Goal: Task Accomplishment & Management: Manage account settings

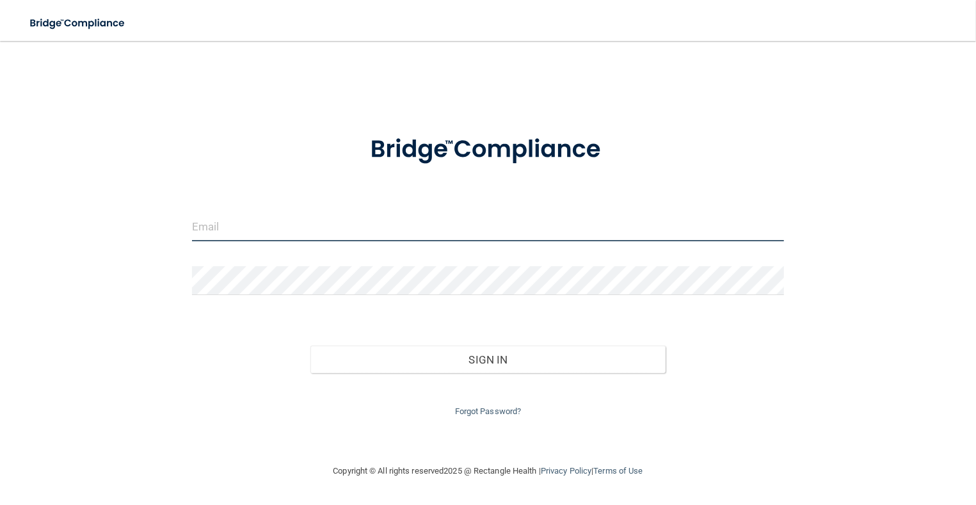
click at [454, 218] on input "email" at bounding box center [488, 226] width 592 height 29
type input "[EMAIL_ADDRESS][DOMAIN_NAME]"
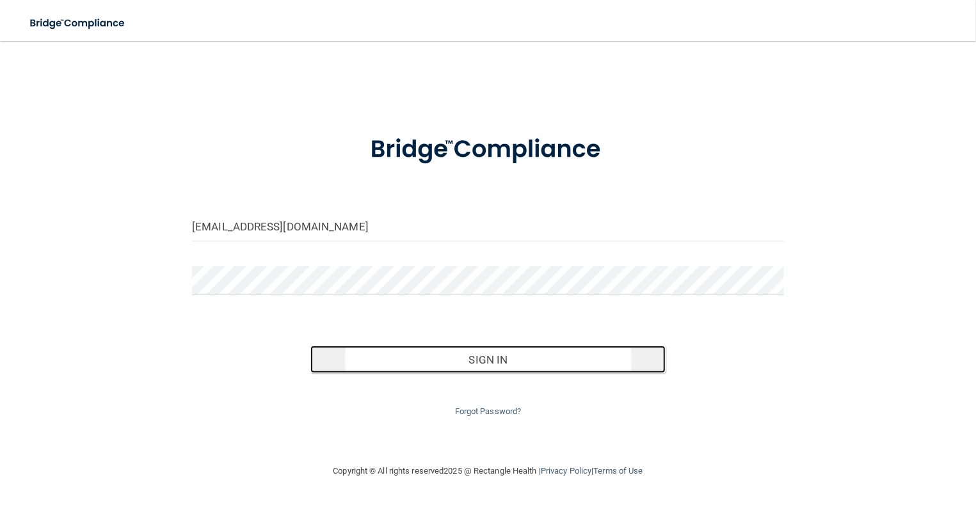
click at [413, 351] on button "Sign In" at bounding box center [487, 360] width 355 height 28
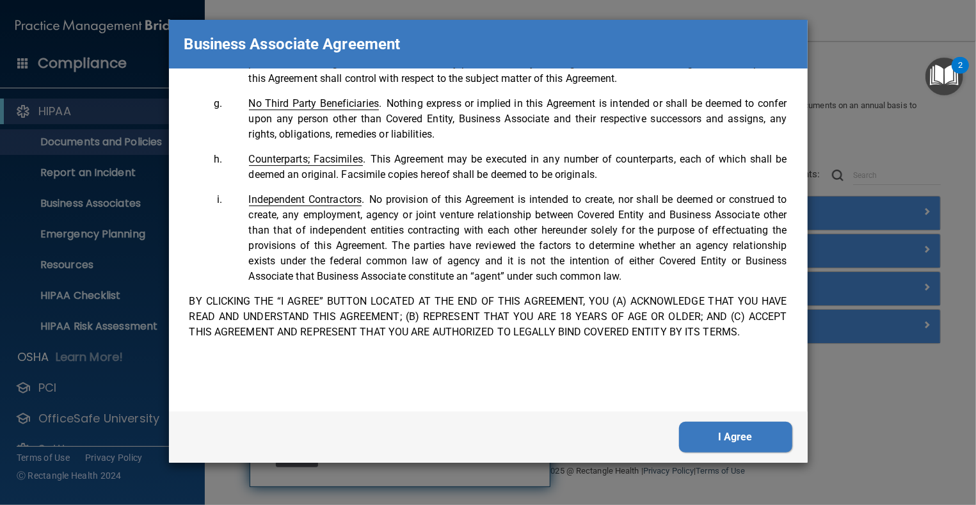
scroll to position [2610, 0]
click at [728, 441] on button "I Agree" at bounding box center [735, 437] width 113 height 31
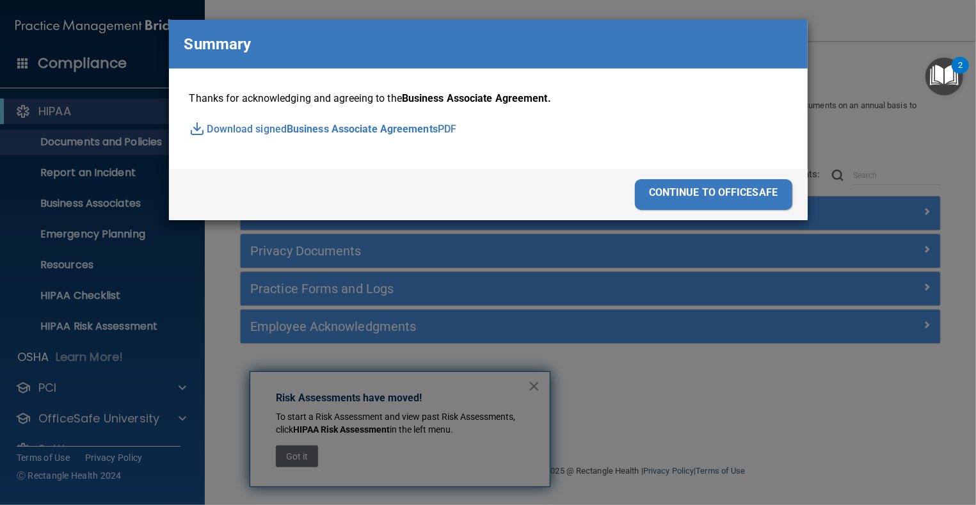
click at [683, 184] on div "continue to officesafe" at bounding box center [713, 194] width 157 height 31
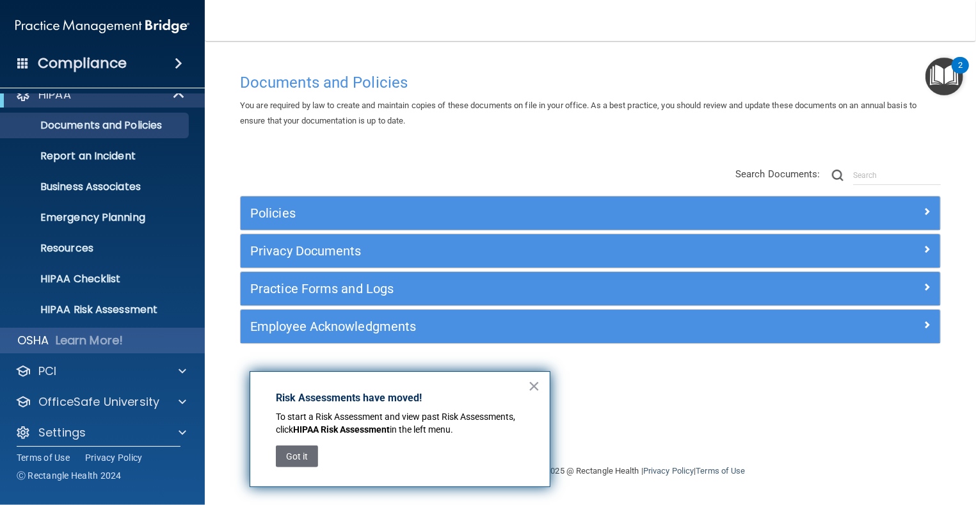
scroll to position [26, 0]
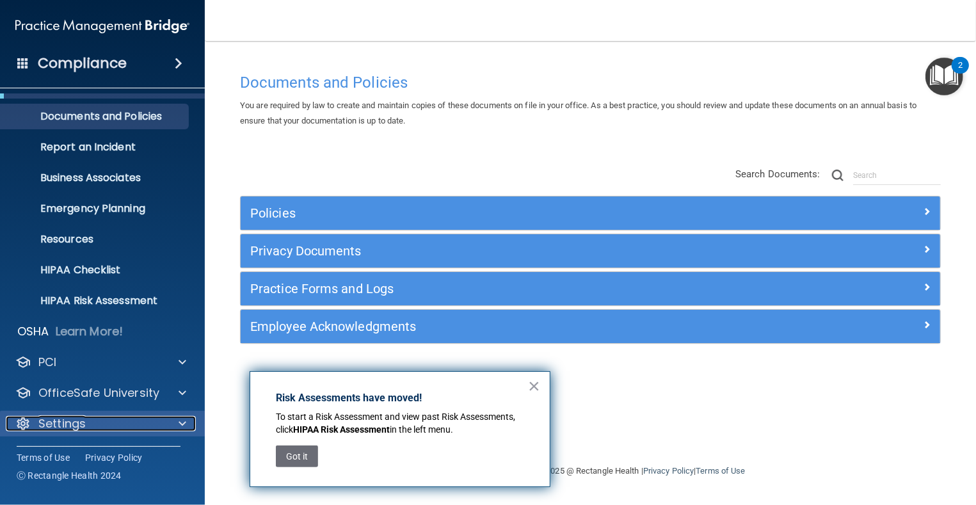
click at [127, 417] on div "Settings" at bounding box center [85, 423] width 159 height 15
click at [160, 432] on div "Settings" at bounding box center [102, 424] width 205 height 26
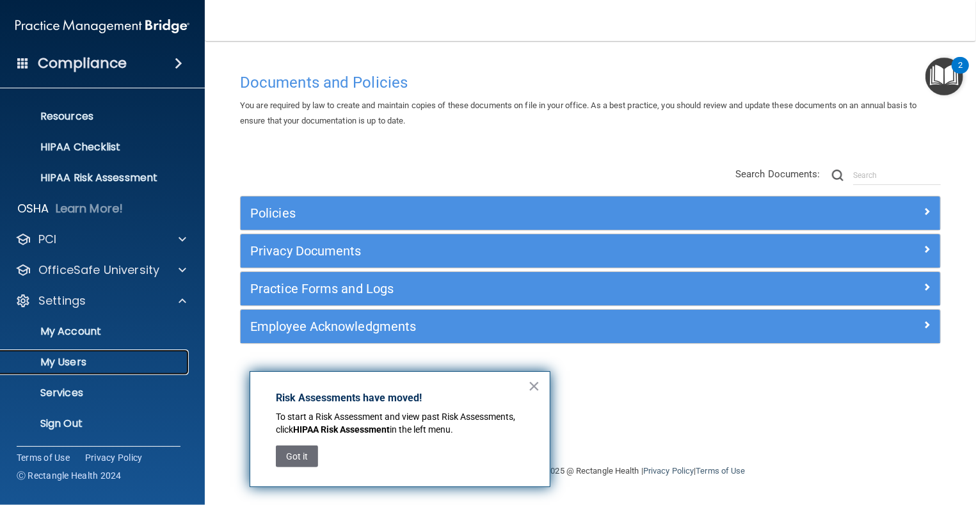
click at [81, 368] on p "My Users" at bounding box center [95, 362] width 175 height 13
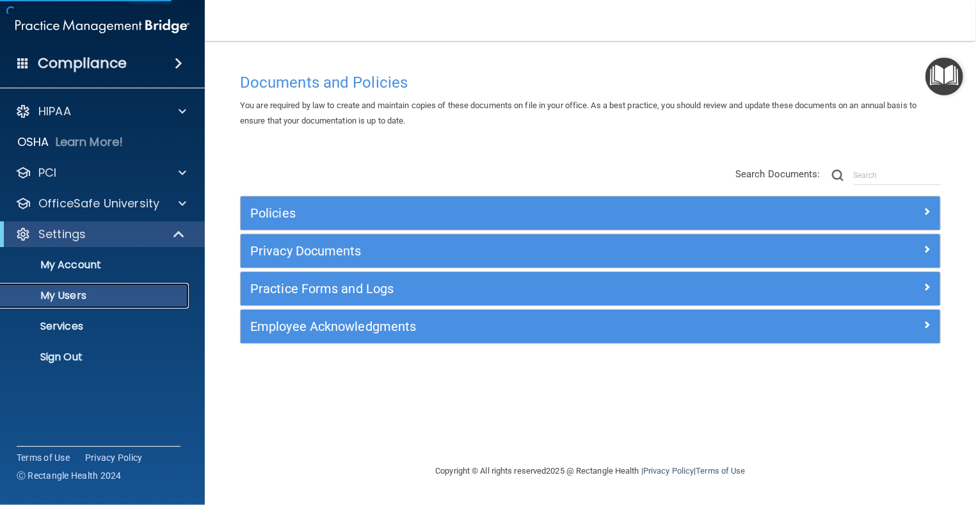
select select "20"
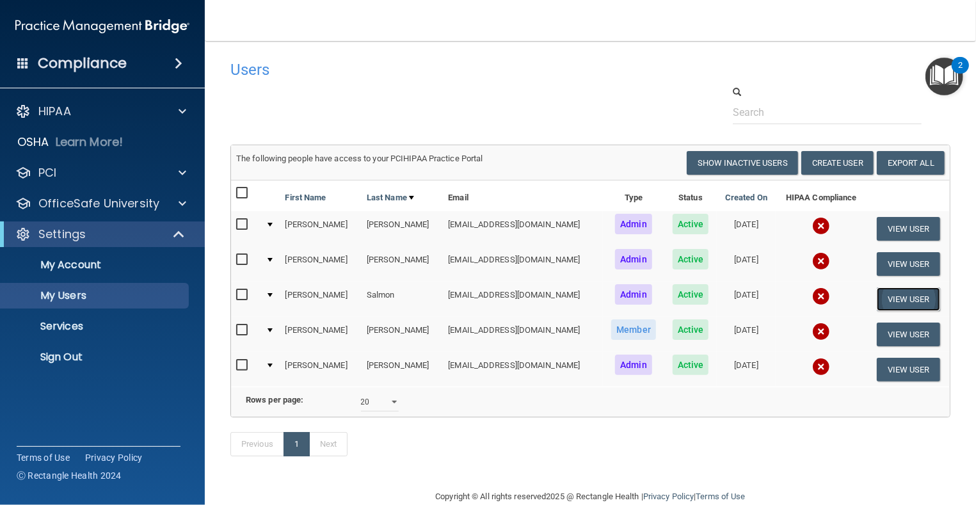
click at [917, 291] on button "View User" at bounding box center [908, 299] width 63 height 24
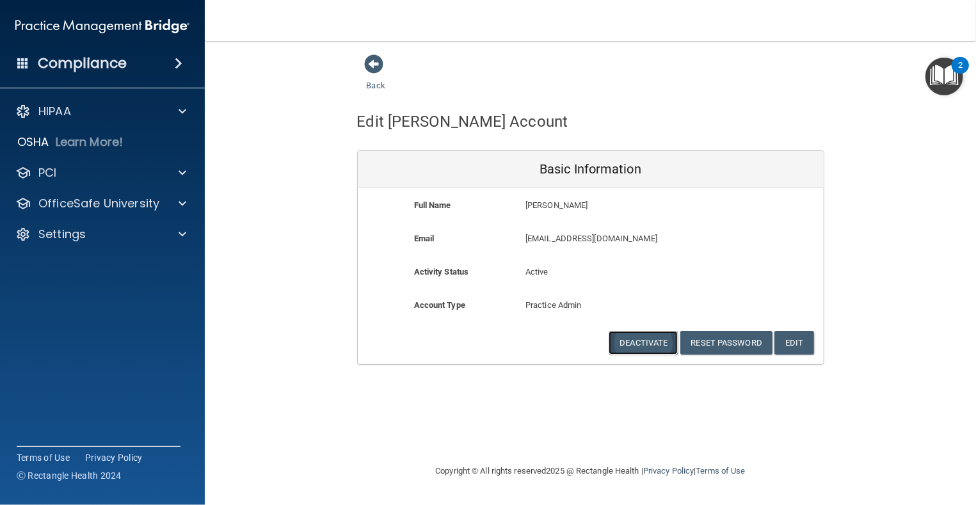
click at [654, 341] on button "Deactivate" at bounding box center [643, 343] width 69 height 24
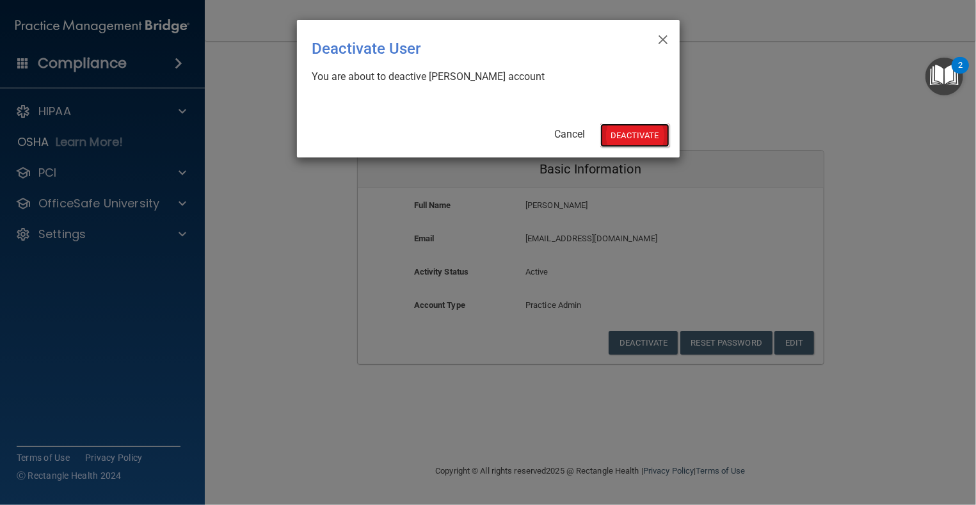
click at [653, 131] on button "Deactivate" at bounding box center [634, 136] width 69 height 24
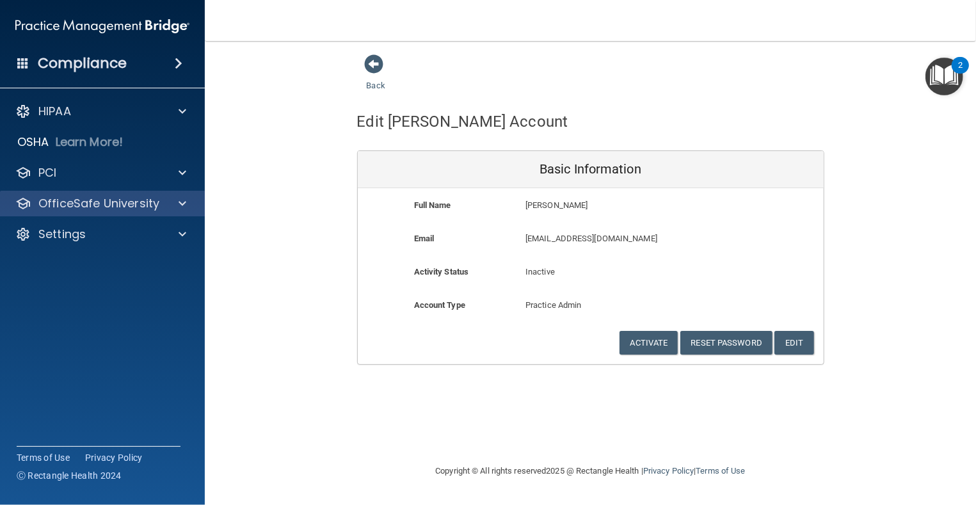
click at [79, 195] on div "OfficeSafe University" at bounding box center [102, 204] width 205 height 26
click at [337, 384] on div "Back Edit [PERSON_NAME] Account Basic Information Full Name [PERSON_NAME] [PERS…" at bounding box center [590, 252] width 720 height 397
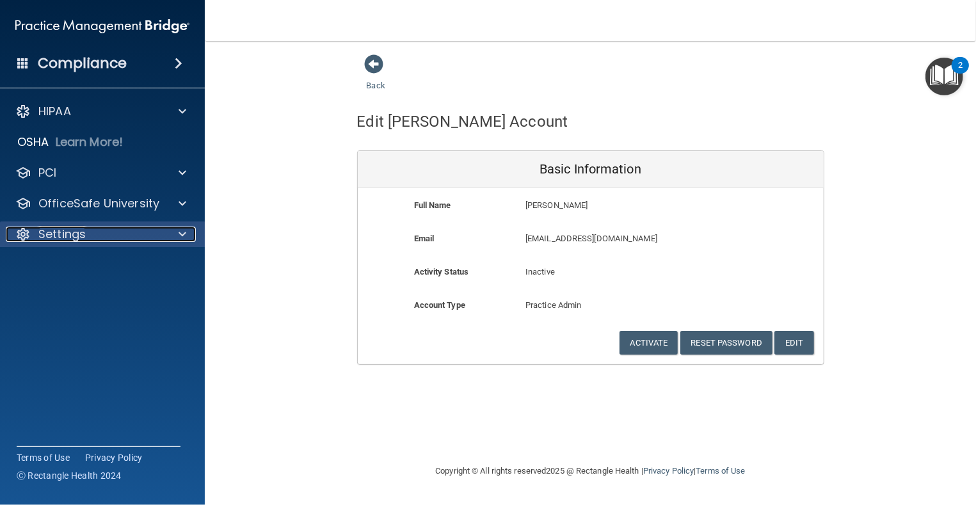
click at [63, 237] on p "Settings" at bounding box center [61, 234] width 47 height 15
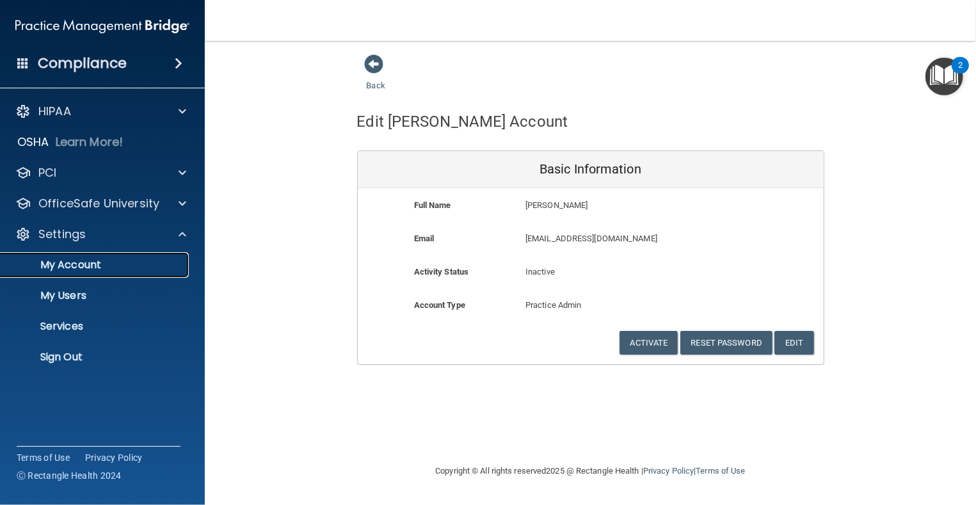
click at [70, 259] on p "My Account" at bounding box center [95, 265] width 175 height 13
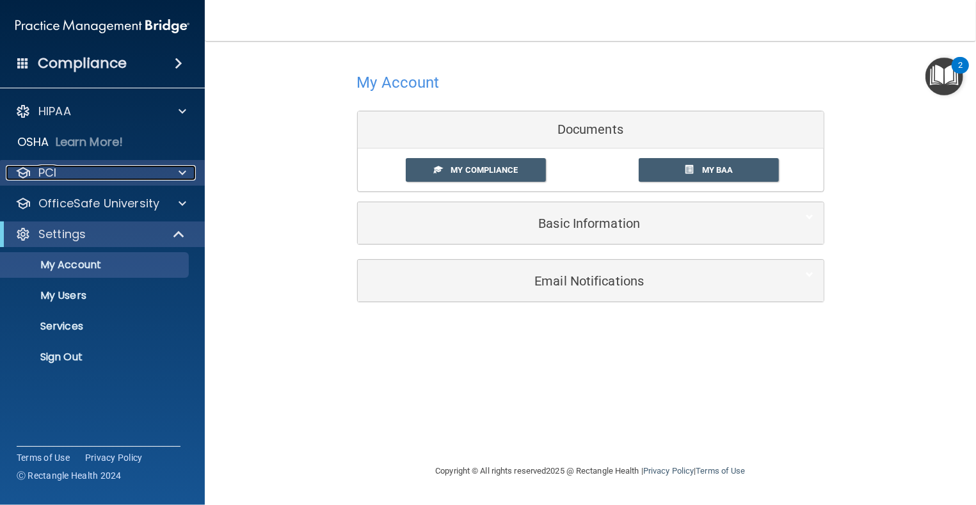
click at [102, 167] on div "PCI" at bounding box center [85, 172] width 159 height 15
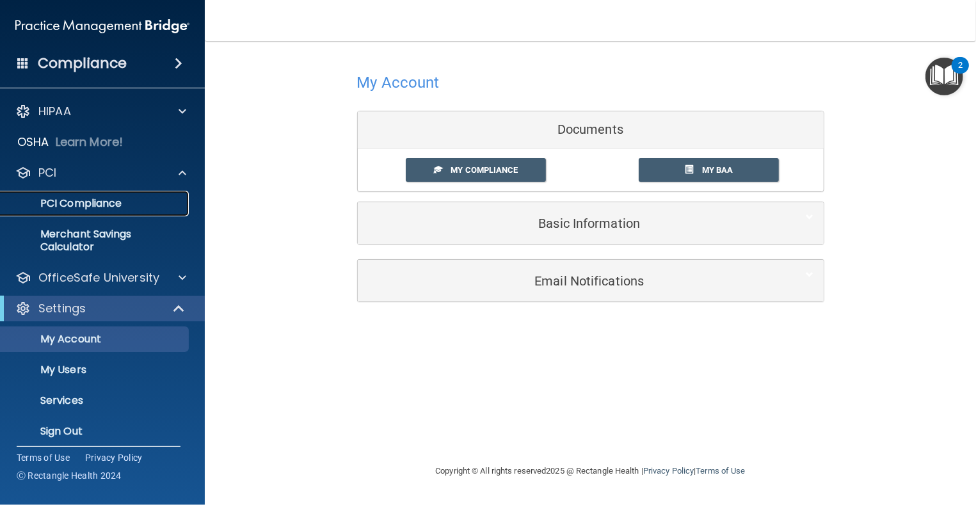
click at [122, 197] on p "PCI Compliance" at bounding box center [95, 203] width 175 height 13
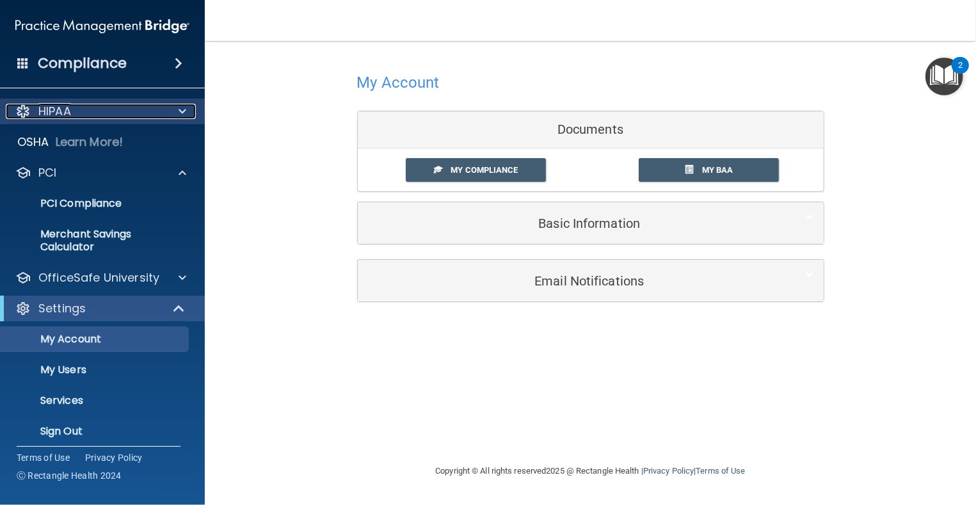
click at [70, 111] on p "HIPAA" at bounding box center [54, 111] width 33 height 15
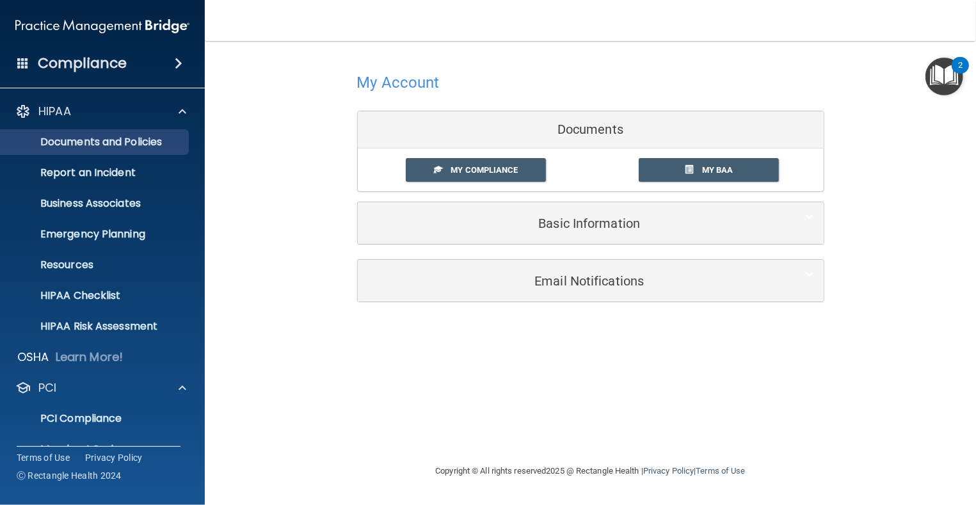
click at [97, 153] on ul "Documents and Policies Report an Incident Business Associates Emergency Plannin…" at bounding box center [103, 231] width 232 height 215
click at [94, 141] on p "Documents and Policies" at bounding box center [95, 142] width 175 height 13
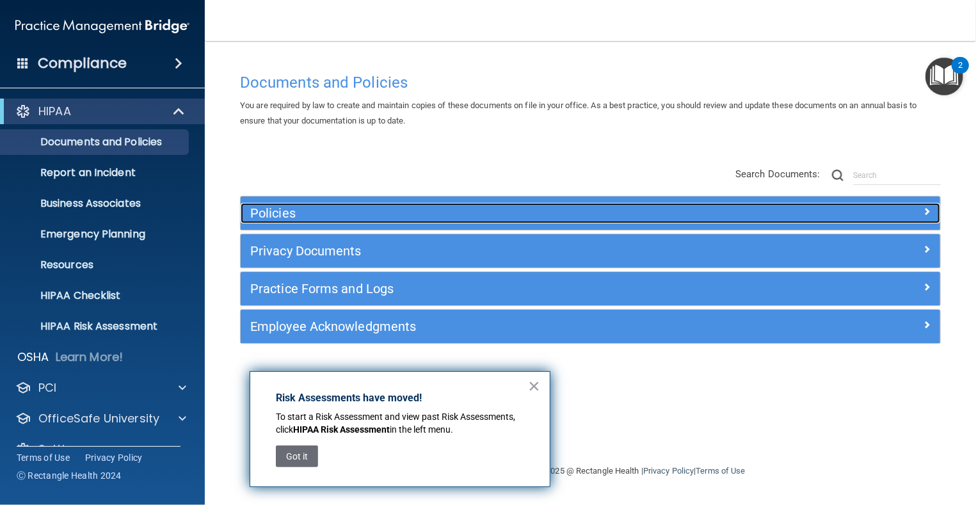
click at [285, 208] on h5 "Policies" at bounding box center [503, 213] width 506 height 14
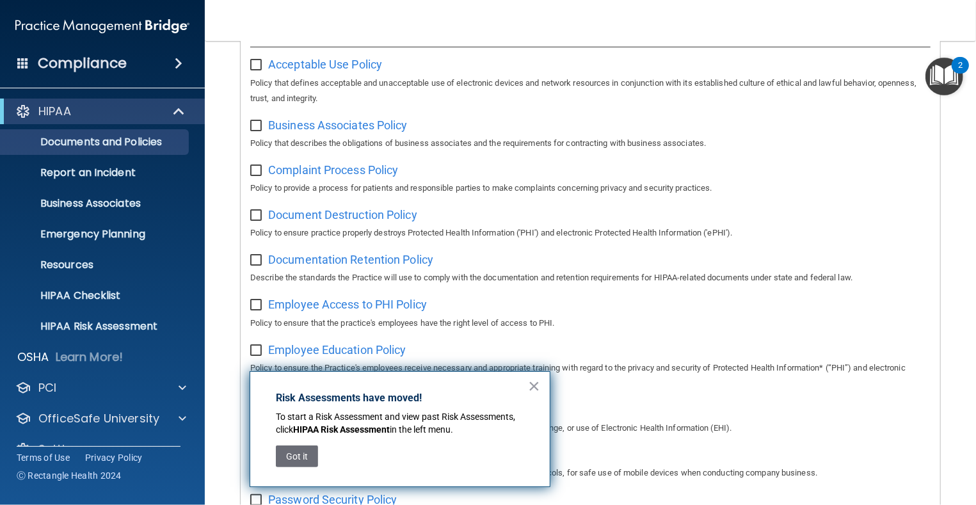
scroll to position [320, 0]
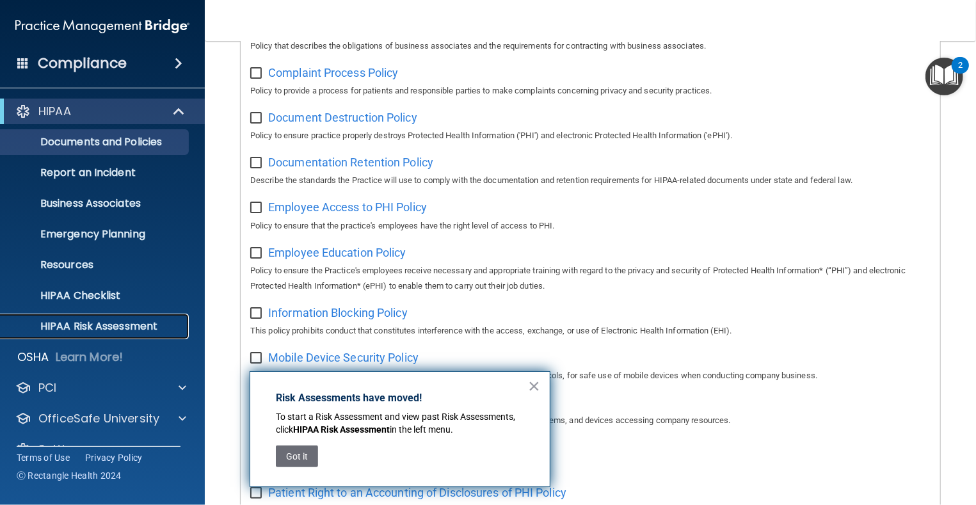
click at [104, 324] on p "HIPAA Risk Assessment" at bounding box center [95, 326] width 175 height 13
